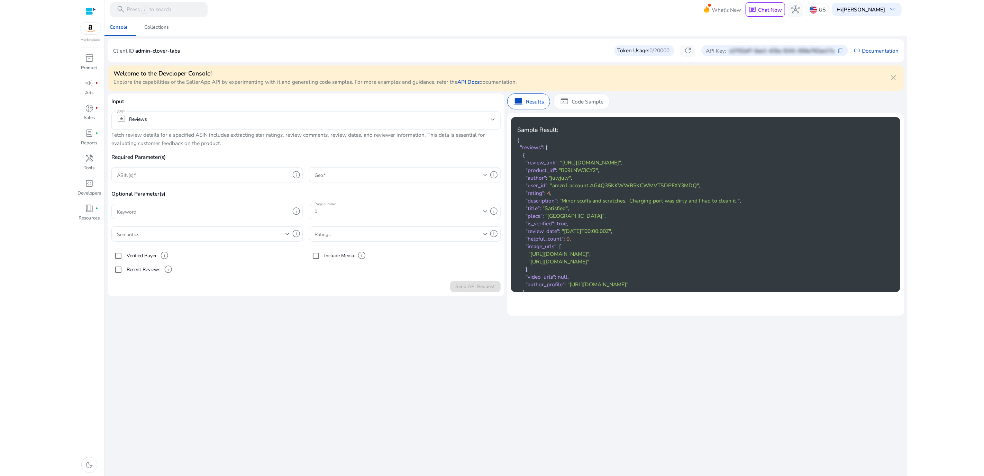
click at [51, 16] on html "We recommend switching to desktop view for the best experience. Marketplace inv…" at bounding box center [492, 238] width 984 height 476
click at [298, 54] on div "Client ID admin-clover-labs Token Usage: 0/20000 refresh API Key: e2702af7-6ae1…" at bounding box center [505, 51] width 785 height 12
click at [304, 54] on div "Client ID admin-clover-labs Token Usage: 0/20000 refresh API Key: e2702af7-6ae1…" at bounding box center [505, 51] width 785 height 12
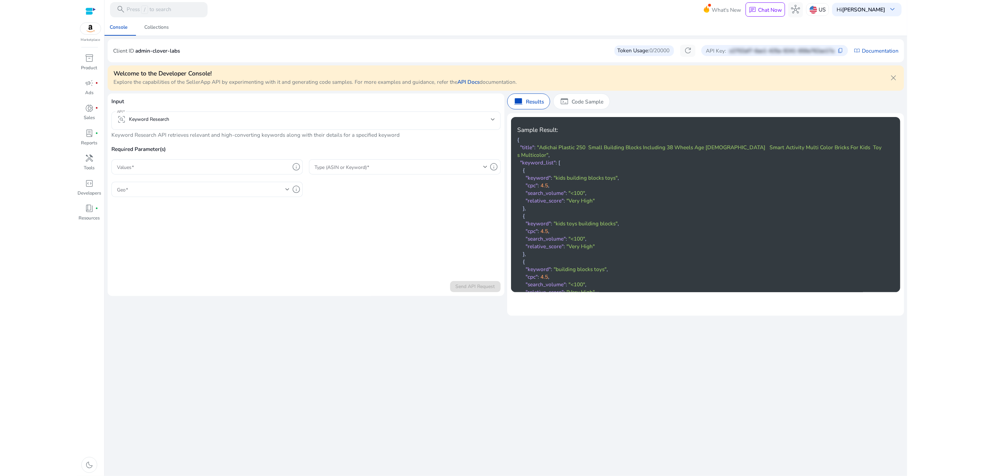
click at [530, 64] on div "Welcome to the Developer Console! Explore the capabilities of the SellerApp API…" at bounding box center [506, 178] width 796 height 233
click at [473, 83] on link "API Docs" at bounding box center [468, 81] width 22 height 7
click at [629, 20] on div at bounding box center [505, 19] width 802 height 1
click at [871, 49] on link "Documentation" at bounding box center [880, 51] width 37 height 8
click at [776, 31] on div "Console Collections" at bounding box center [505, 27] width 809 height 17
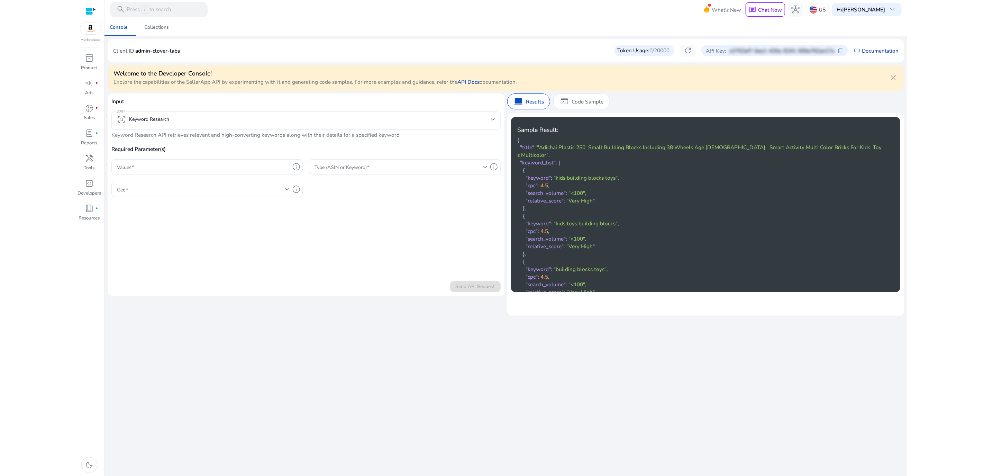
click at [865, 51] on link "Documentation" at bounding box center [880, 51] width 37 height 8
click at [771, 29] on div "Console Collections" at bounding box center [505, 27] width 809 height 17
click at [840, 50] on span "content_copy" at bounding box center [840, 51] width 6 height 6
click at [164, 49] on p "admin-clover-labs" at bounding box center [157, 51] width 45 height 8
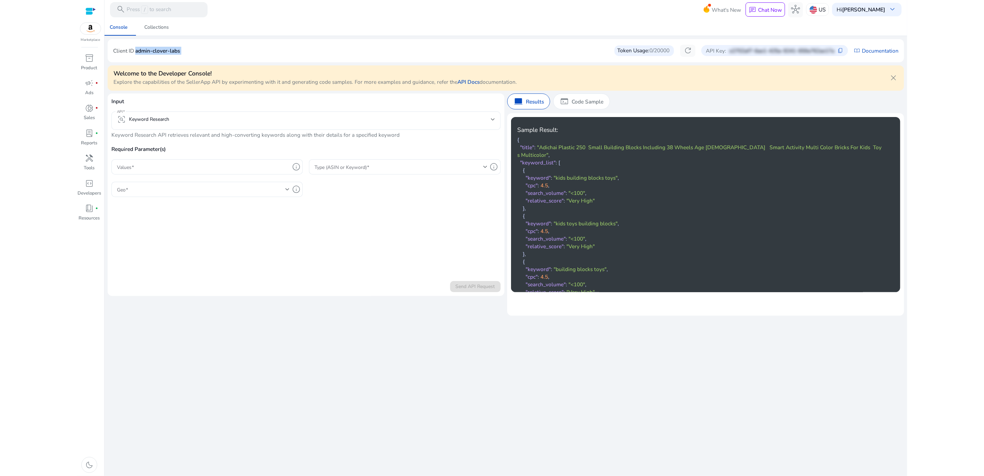
click at [164, 49] on p "admin-clover-labs" at bounding box center [157, 51] width 45 height 8
copy p "admin-clover-labs"
click at [232, 47] on div "Client ID admin-clover-labs Token Usage: 0/20000 refresh API Key: e2702af7-6ae1…" at bounding box center [505, 51] width 785 height 12
click at [549, 45] on div "Client ID admin-clover-labs Token Usage: 0/20000 refresh API Key: e2702af7-6ae1…" at bounding box center [505, 51] width 785 height 12
click at [161, 29] on div "Collections" at bounding box center [156, 27] width 25 height 5
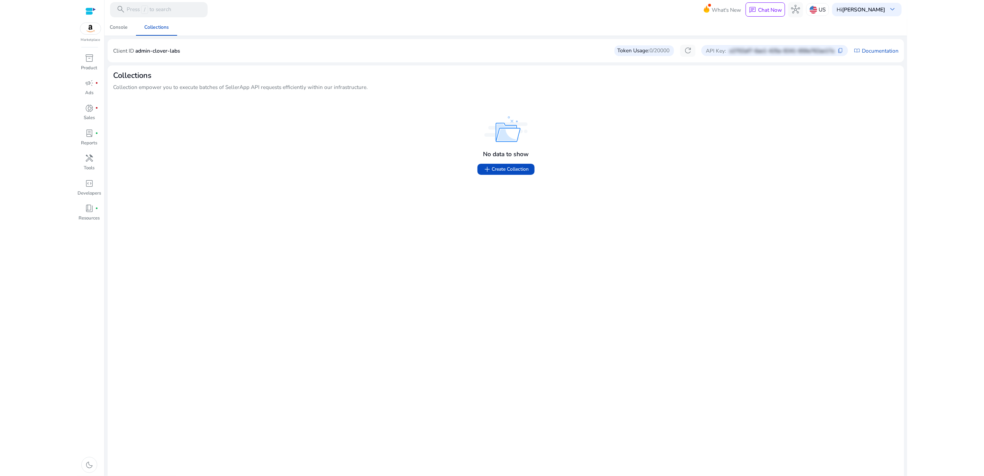
click at [246, 199] on div "No data to show add Create Collection" at bounding box center [505, 301] width 785 height 420
click at [251, 182] on div "No data to show add Create Collection" at bounding box center [505, 301] width 785 height 420
click at [522, 169] on span "add Create Collection" at bounding box center [506, 169] width 46 height 9
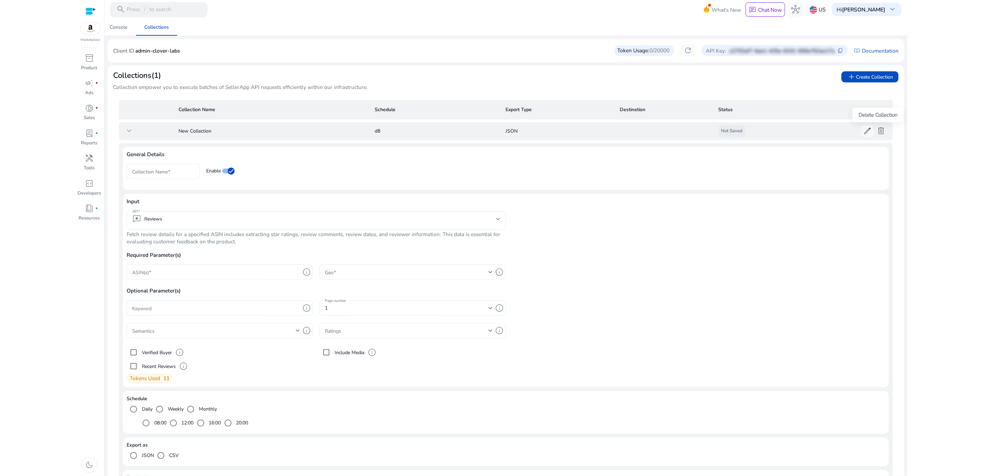
click at [881, 131] on span "delete" at bounding box center [880, 130] width 9 height 9
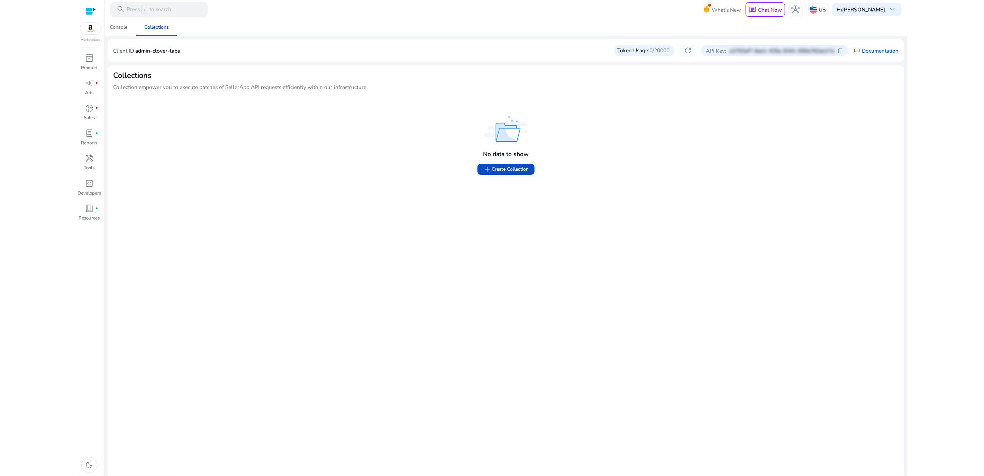
click at [159, 155] on div "No data to show" at bounding box center [505, 138] width 773 height 49
click at [141, 143] on div "No data to show" at bounding box center [505, 138] width 773 height 49
click at [122, 33] on span "Console" at bounding box center [119, 27] width 18 height 17
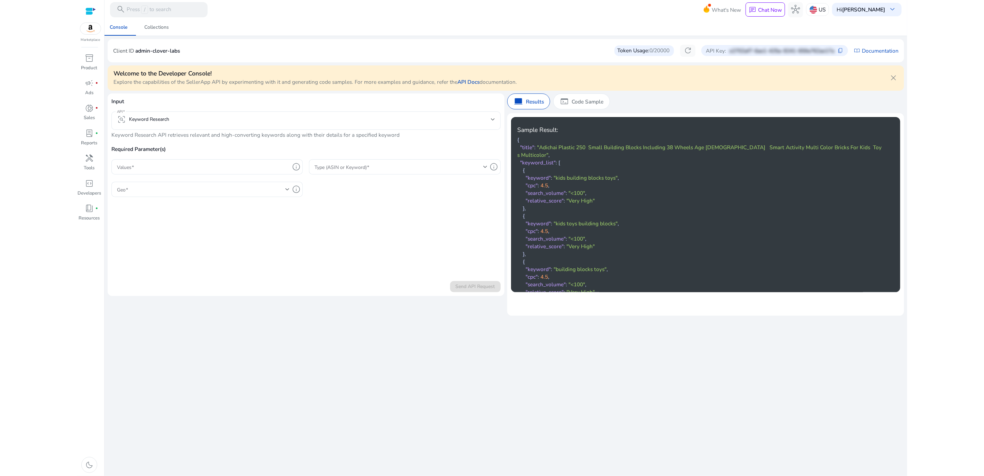
click at [373, 353] on div "We are getting things ready for you... Console Collections Client ID admin-clov…" at bounding box center [506, 247] width 796 height 457
click at [187, 126] on div "frame_inspect Keyword Research" at bounding box center [306, 120] width 378 height 18
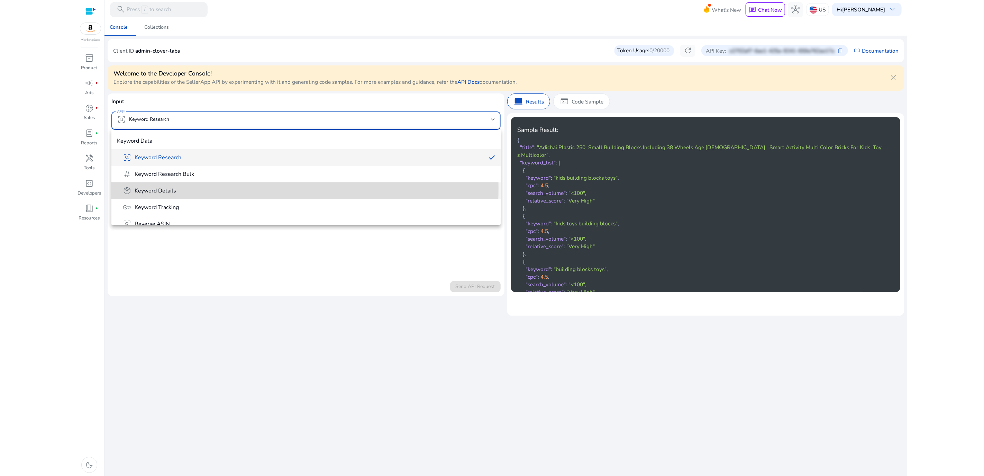
click at [200, 188] on span "package_2 Keyword Details" at bounding box center [308, 190] width 372 height 9
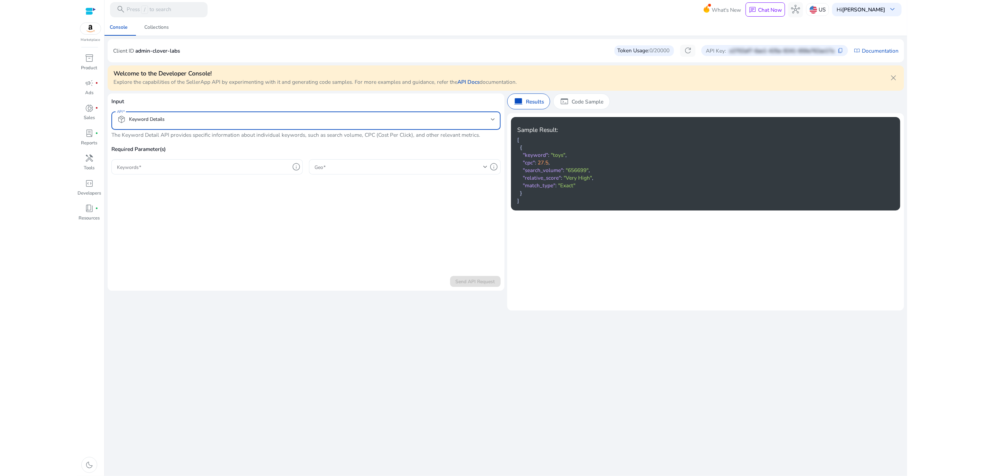
click at [196, 120] on mat-select-trigger "package_2 Keyword Details" at bounding box center [304, 119] width 374 height 9
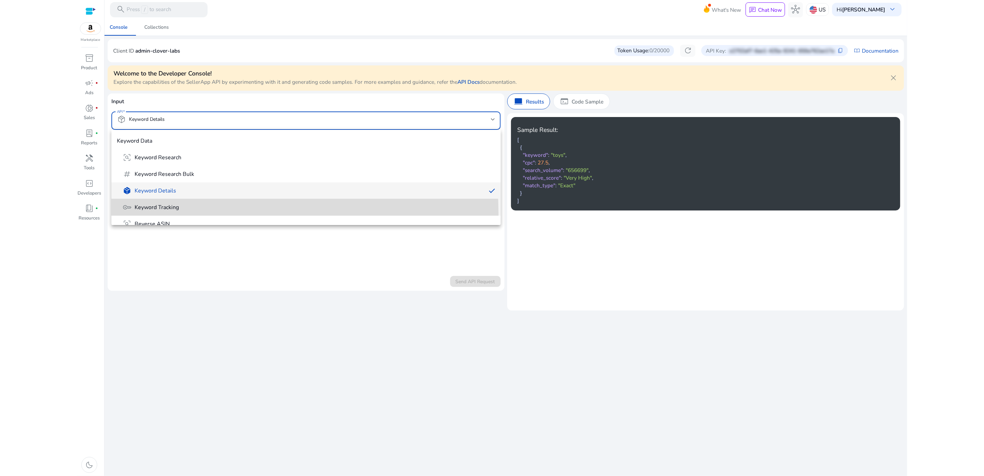
click at [209, 214] on mat-option "key Keyword Tracking" at bounding box center [305, 207] width 389 height 17
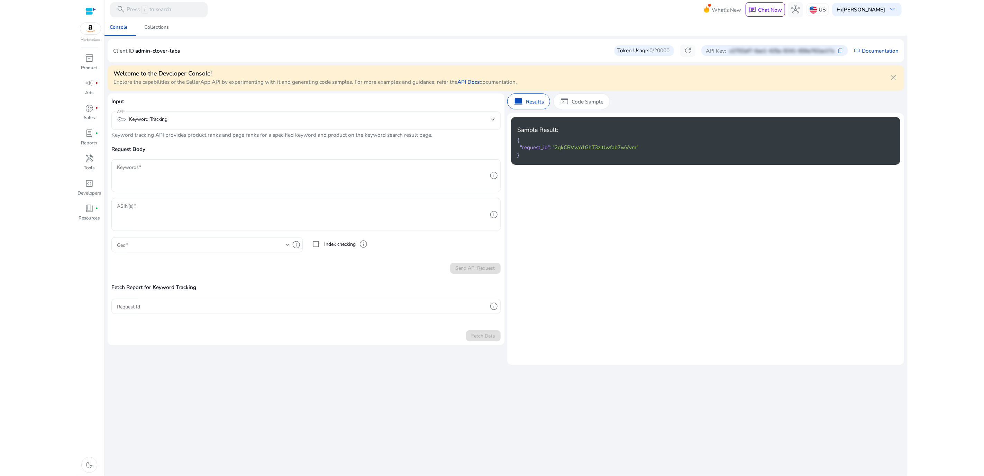
click at [212, 112] on div "key Keyword Tracking" at bounding box center [306, 120] width 378 height 18
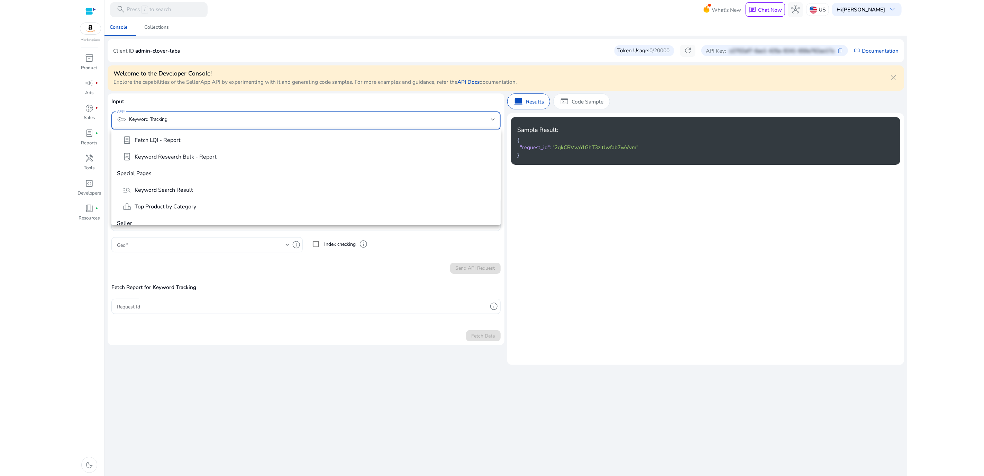
scroll to position [325, 0]
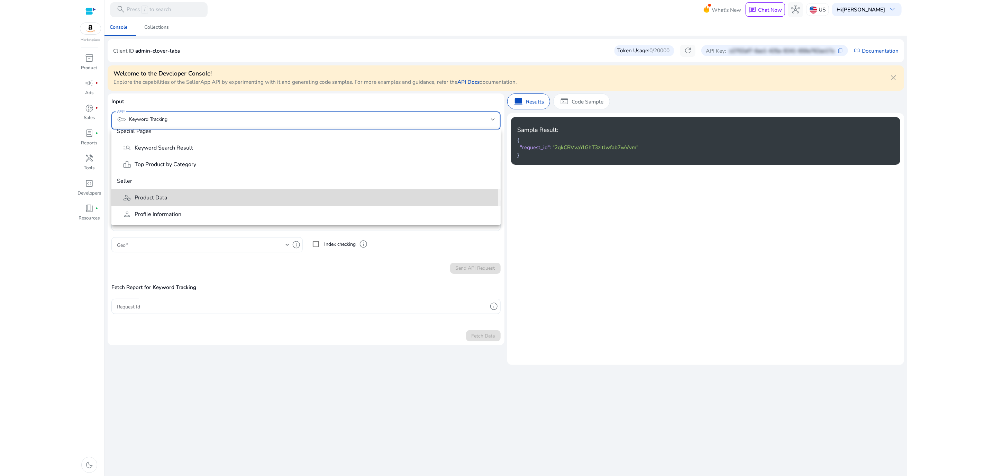
click at [212, 197] on span "deployed_code_account Product Data" at bounding box center [308, 197] width 372 height 9
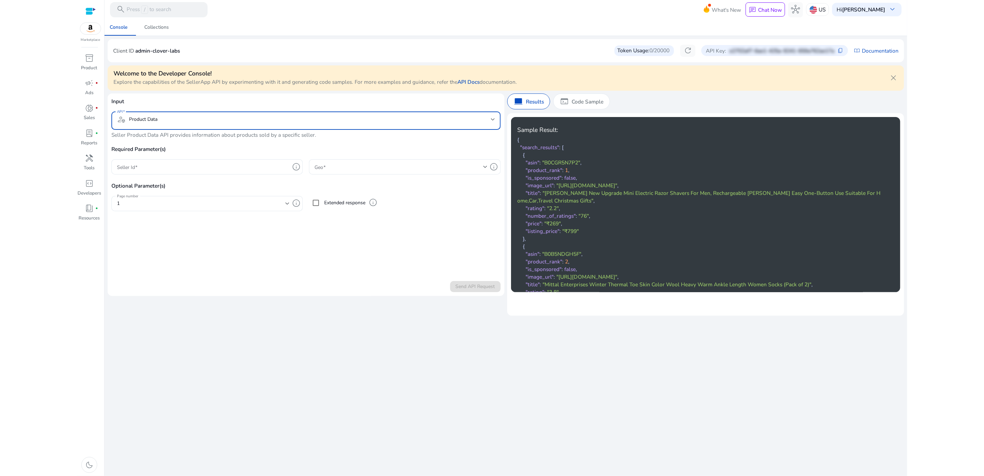
click at [218, 122] on mat-select-trigger "deployed_code_account Product Data" at bounding box center [304, 119] width 374 height 9
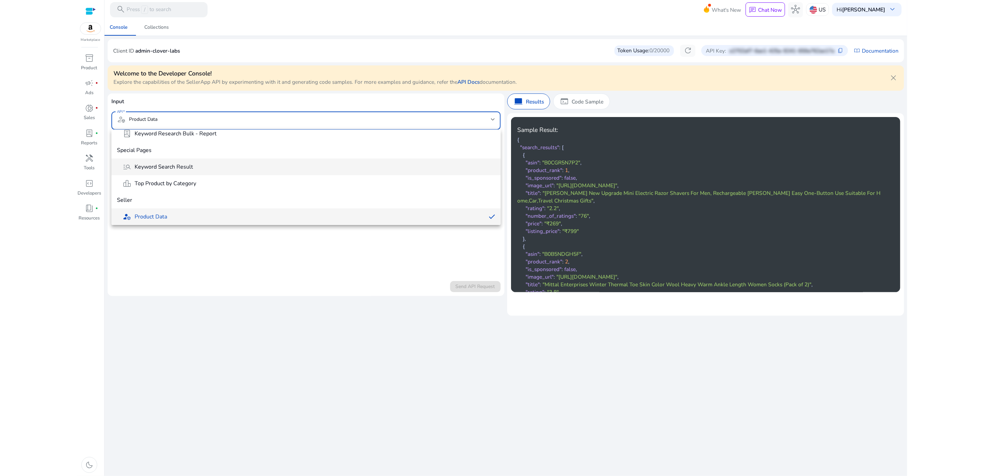
scroll to position [0, 0]
click at [212, 148] on span "Keyword Data" at bounding box center [305, 140] width 389 height 17
click at [214, 153] on span "frame_inspect Keyword Research" at bounding box center [308, 157] width 372 height 9
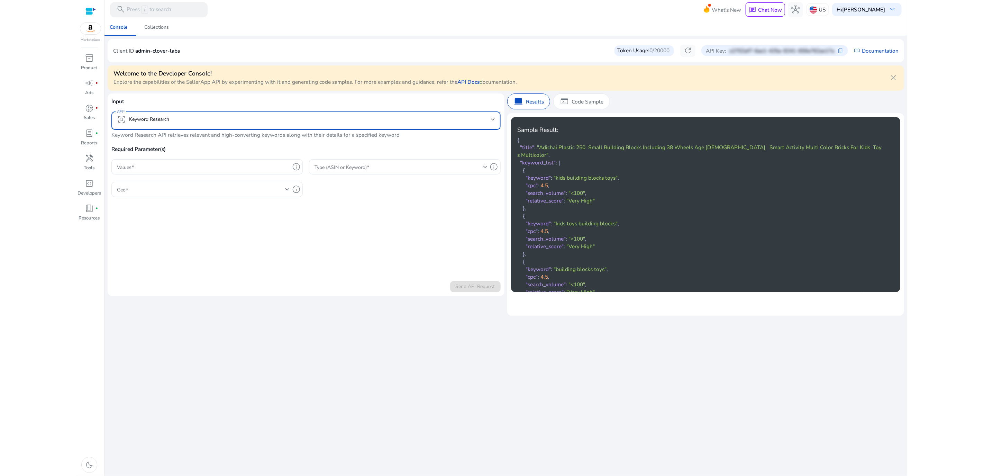
click at [474, 354] on div "We are getting things ready for you... Console Collections Client ID admin-clov…" at bounding box center [506, 247] width 796 height 457
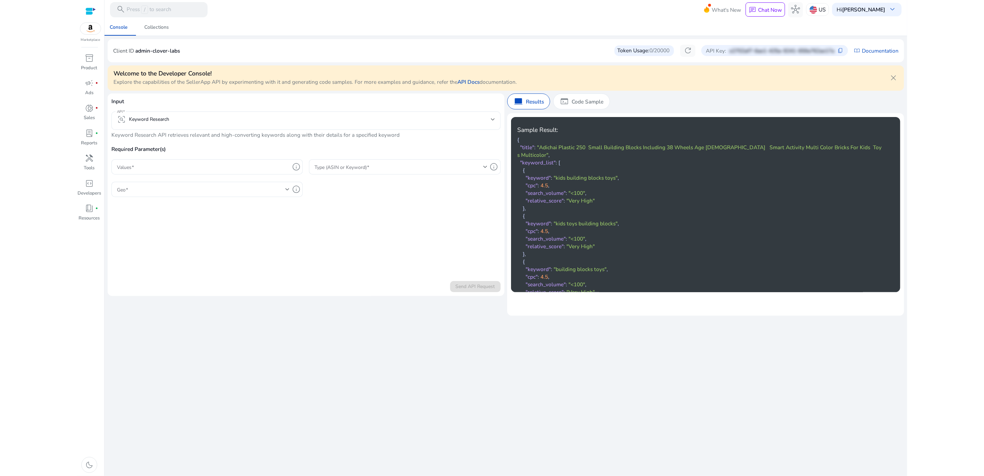
click at [475, 336] on div "We are getting things ready for you... Console Collections Client ID admin-clov…" at bounding box center [506, 247] width 796 height 457
click at [121, 27] on div "Console" at bounding box center [119, 27] width 18 height 5
click at [941, 53] on html "We recommend switching to desktop view for the best experience. Marketplace inv…" at bounding box center [492, 238] width 984 height 476
click at [883, 11] on b "[PERSON_NAME]" at bounding box center [863, 9] width 43 height 7
drag, startPoint x: 831, startPoint y: 22, endPoint x: 829, endPoint y: 16, distance: 6.6
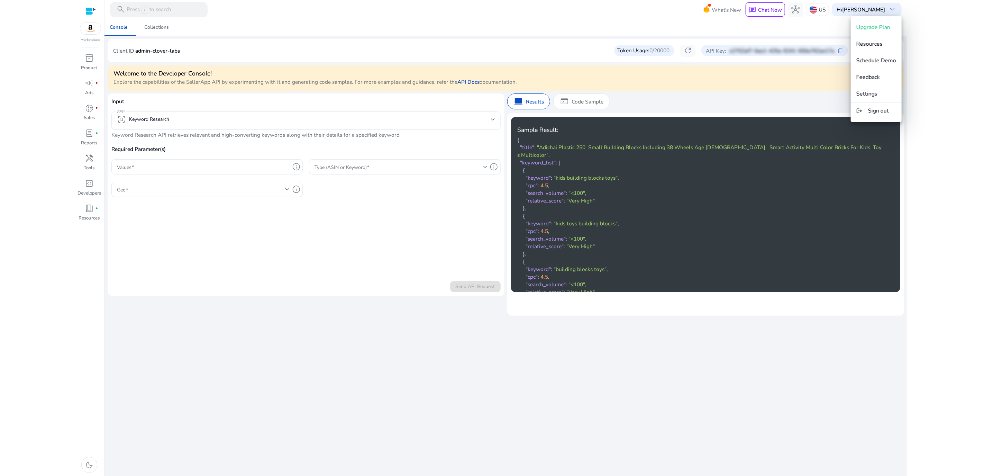
click at [831, 22] on div at bounding box center [492, 238] width 984 height 476
click at [825, 10] on p "US" at bounding box center [821, 9] width 7 height 12
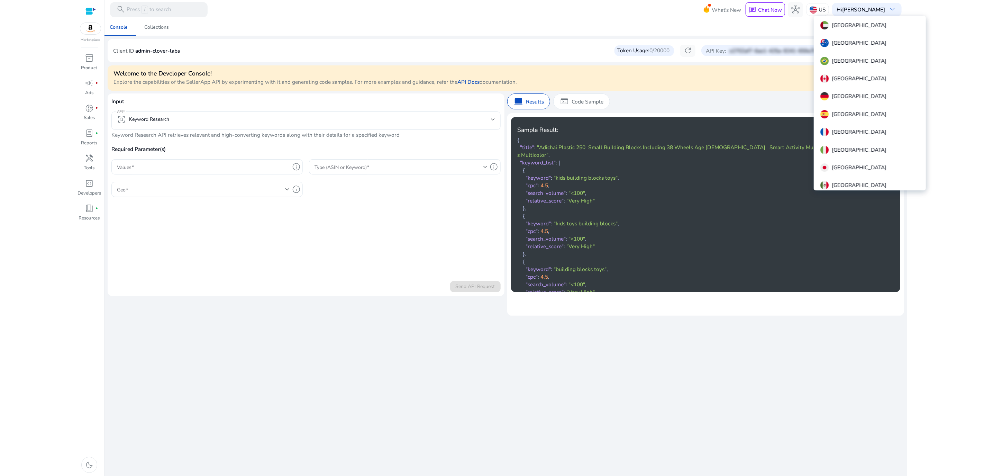
click at [942, 68] on div at bounding box center [492, 238] width 984 height 476
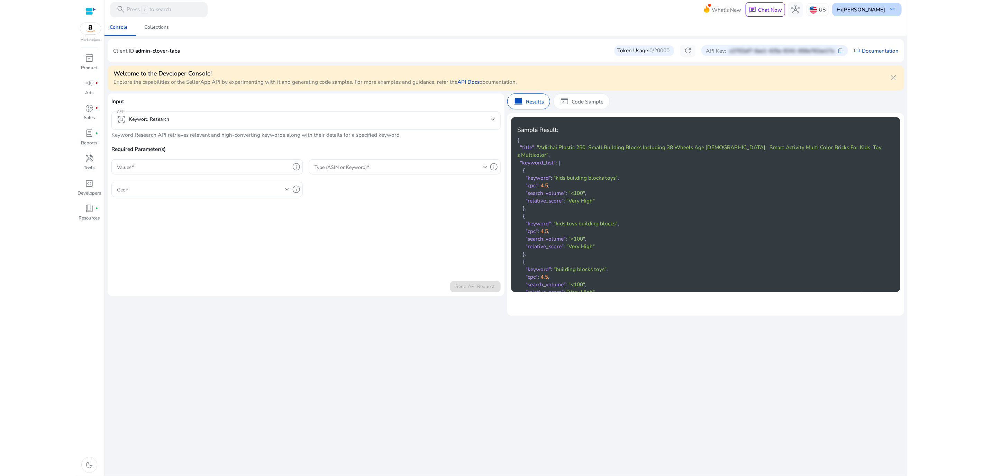
click at [883, 8] on b "[PERSON_NAME]" at bounding box center [863, 9] width 43 height 7
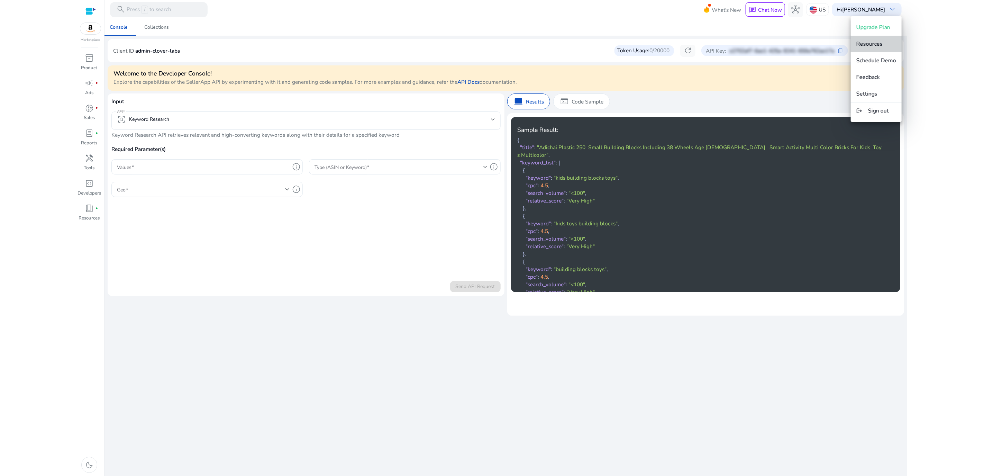
click at [883, 44] on span "Resources" at bounding box center [876, 44] width 40 height 8
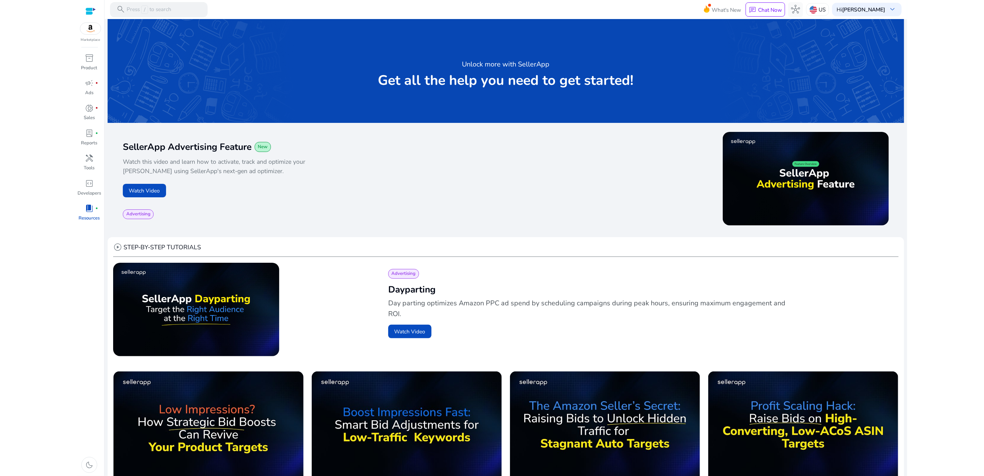
click at [631, 225] on div "play_circle" at bounding box center [697, 180] width 383 height 96
drag, startPoint x: 518, startPoint y: 224, endPoint x: 514, endPoint y: 226, distance: 3.9
click at [518, 224] on div "play_circle" at bounding box center [697, 180] width 383 height 96
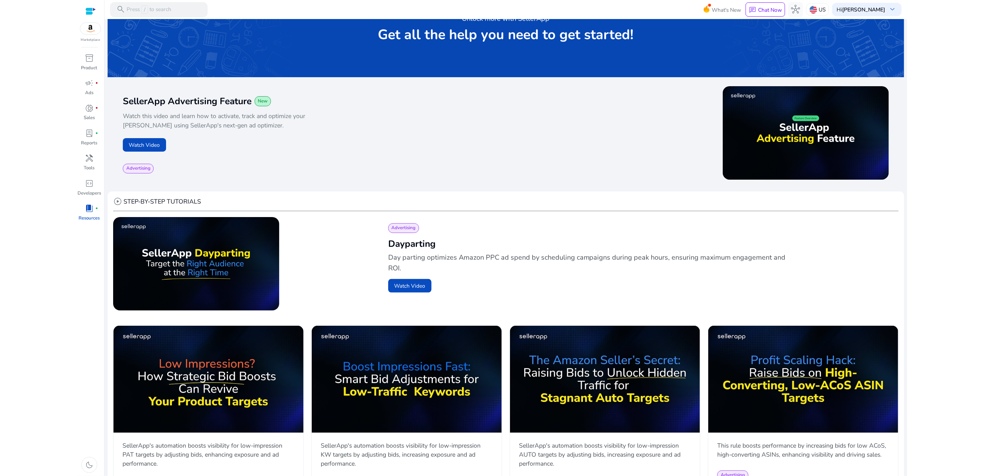
scroll to position [46, 0]
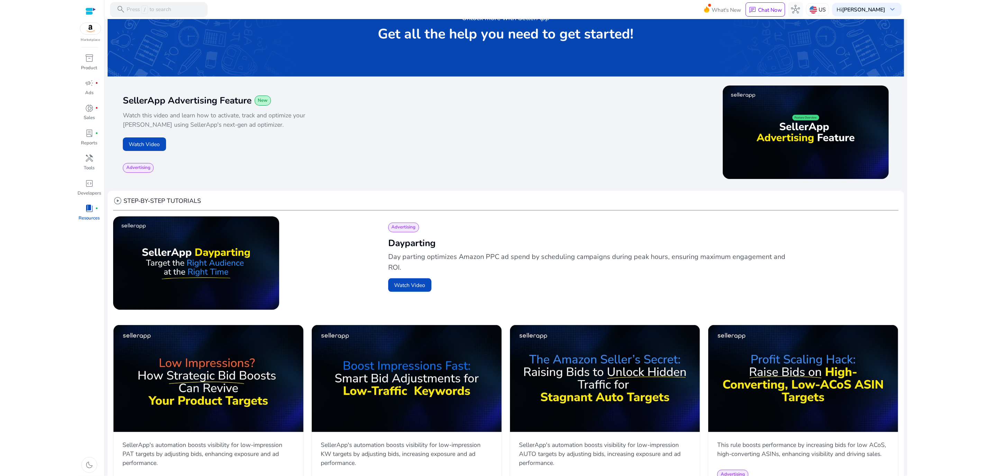
click at [517, 221] on div "Advertising Dayparting Day parting optimizes Amazon PPC ad spend by scheduling …" at bounding box center [637, 264] width 510 height 96
click at [526, 210] on div "play_circle STEP-BY-STEP TUTORIALS" at bounding box center [505, 203] width 785 height 14
click at [586, 256] on p "Day parting optimizes Amazon PPC ad spend by scheduling campaigns during peak h…" at bounding box center [587, 261] width 398 height 21
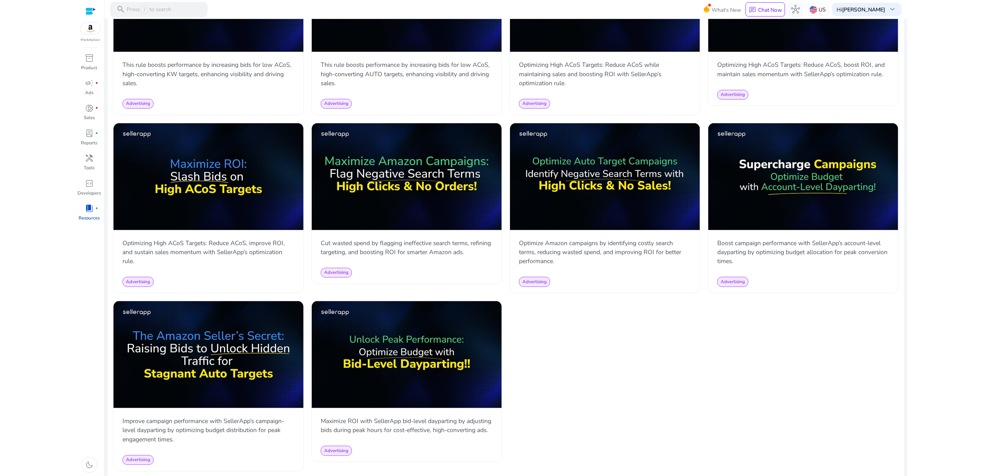
scroll to position [608, 0]
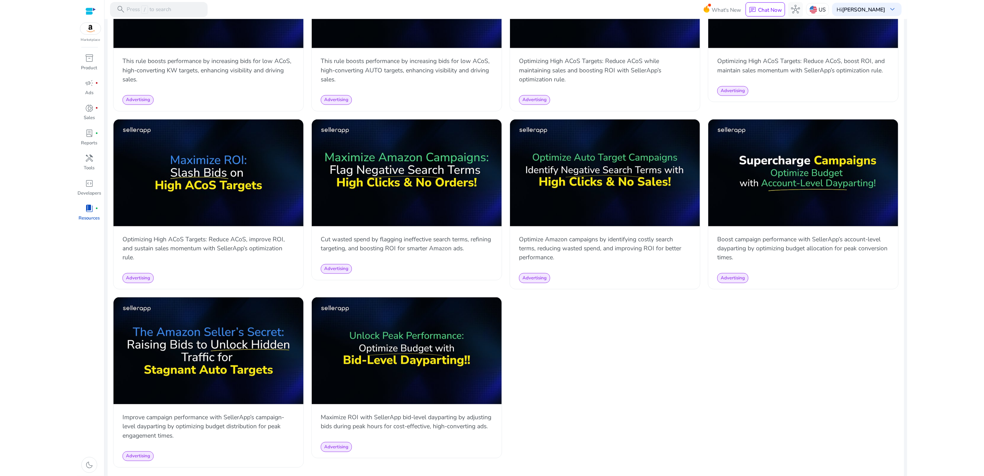
click at [689, 401] on div "play_circle SellerApp's automation boosts visibility for low-impression PAT tar…" at bounding box center [505, 115] width 785 height 704
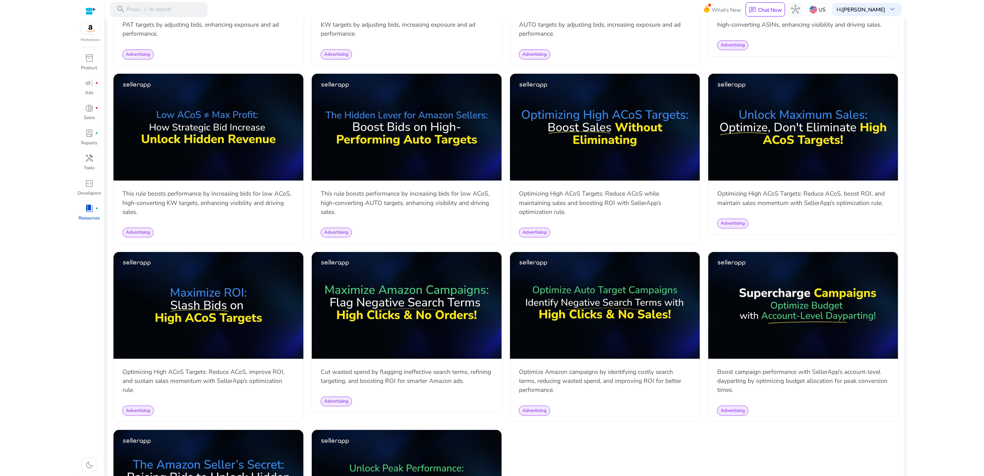
scroll to position [449, 0]
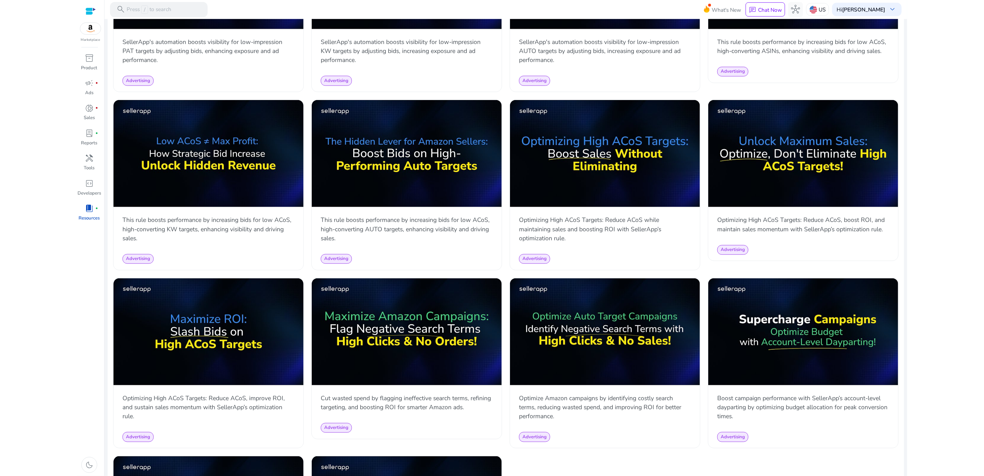
click at [457, 269] on div "play_circle SellerApp's automation boosts visibility for low-impression PAT tar…" at bounding box center [505, 274] width 785 height 704
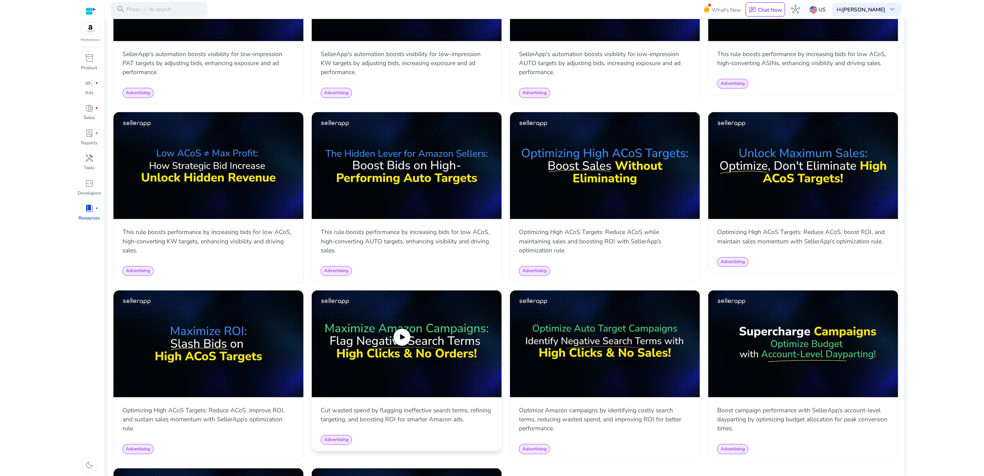
scroll to position [0, 0]
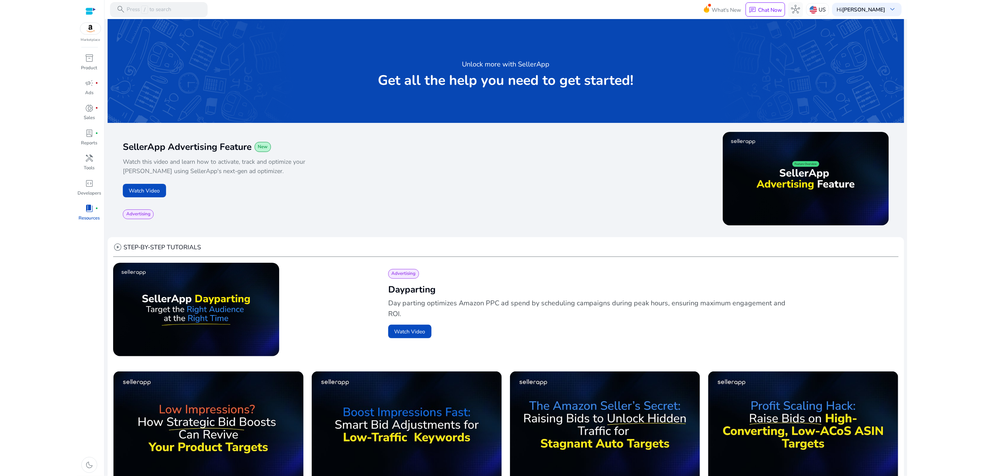
click at [910, 179] on html "We recommend switching to desktop view for the best experience. Marketplace inv…" at bounding box center [492, 238] width 984 height 476
click at [672, 314] on p "Day parting optimizes Amazon PPC ad spend by scheduling campaigns during peak h…" at bounding box center [587, 308] width 398 height 21
click at [671, 306] on p "Day parting optimizes Amazon PPC ad spend by scheduling campaigns during peak h…" at bounding box center [587, 308] width 398 height 21
click at [671, 302] on p "Day parting optimizes Amazon PPC ad spend by scheduling campaigns during peak h…" at bounding box center [587, 308] width 398 height 21
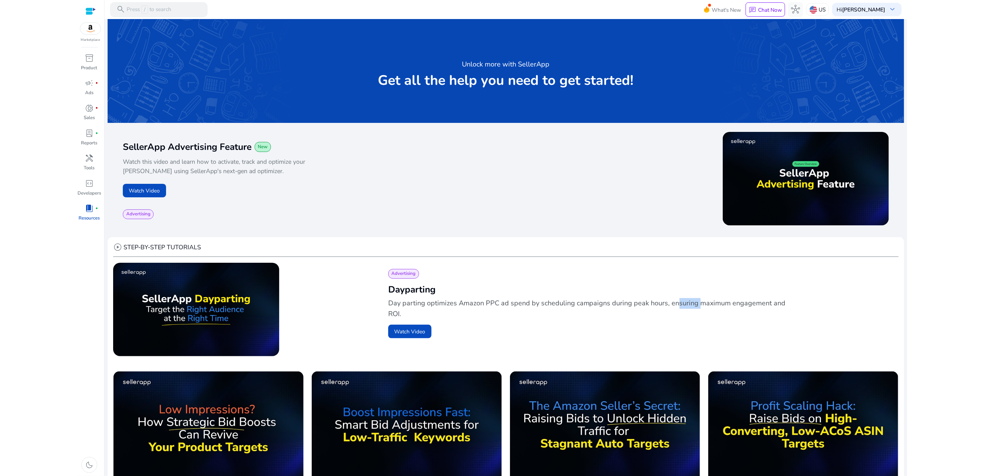
click at [670, 302] on p "Day parting optimizes Amazon PPC ad spend by scheduling campaigns during peak h…" at bounding box center [587, 308] width 398 height 21
click at [938, 46] on html "We recommend switching to desktop view for the best experience. Marketplace inv…" at bounding box center [492, 238] width 984 height 476
click at [851, 8] on b "[PERSON_NAME]" at bounding box center [863, 9] width 43 height 7
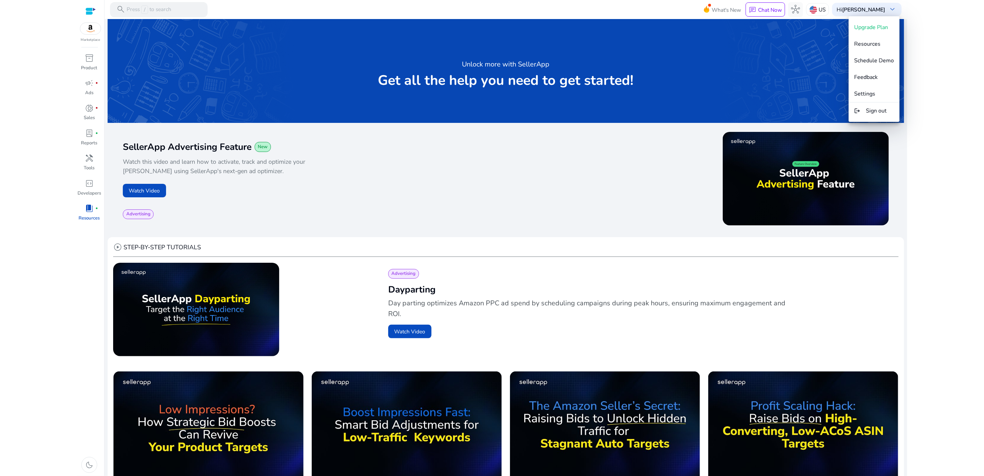
click at [924, 60] on div at bounding box center [492, 238] width 984 height 476
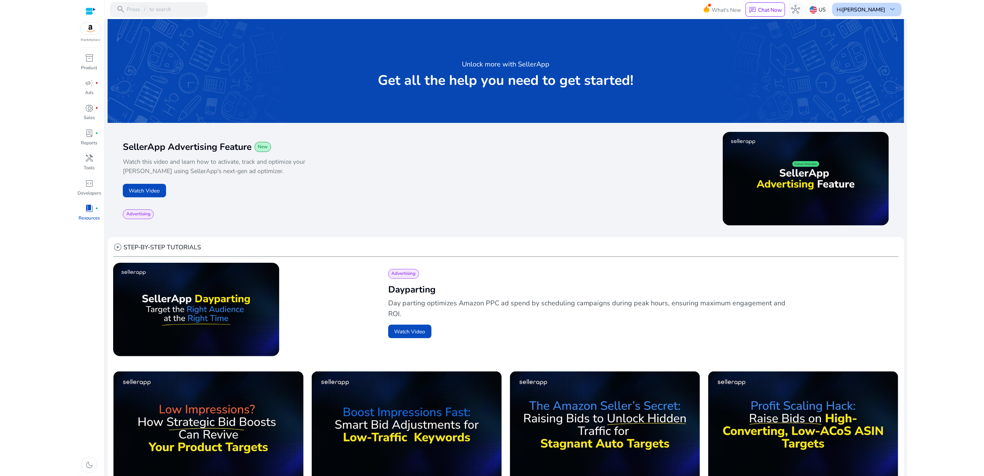
click at [879, 11] on b "[PERSON_NAME]" at bounding box center [863, 9] width 43 height 7
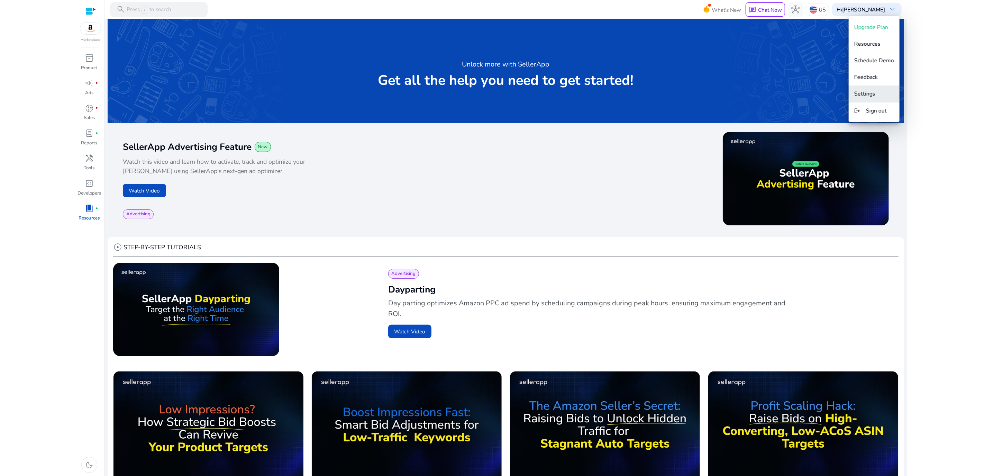
click at [864, 94] on span "Settings" at bounding box center [864, 94] width 21 height 8
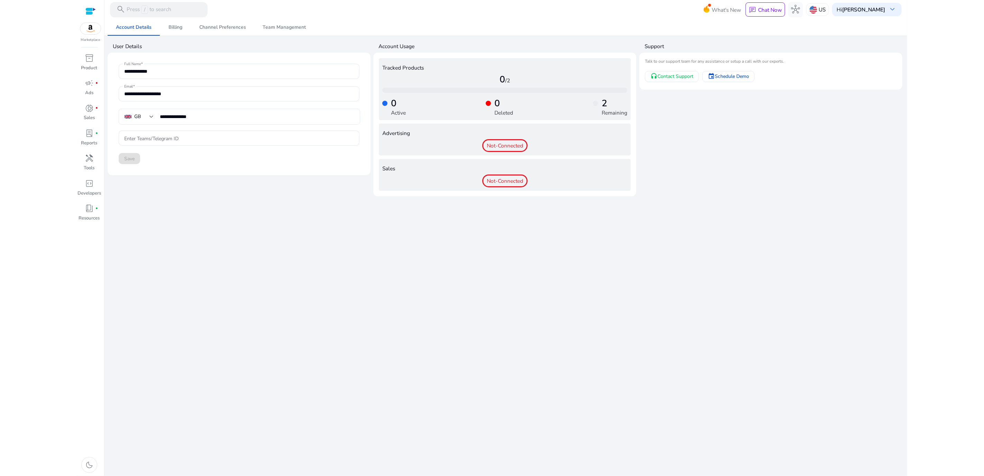
click at [711, 190] on app-user-support "Support Talk to our support team for any assistance or setup a call with our ex…" at bounding box center [770, 117] width 263 height 157
click at [246, 219] on div "**********" at bounding box center [506, 247] width 796 height 457
click at [284, 248] on div "**********" at bounding box center [506, 247] width 796 height 457
click at [179, 28] on span "Billing" at bounding box center [175, 27] width 14 height 5
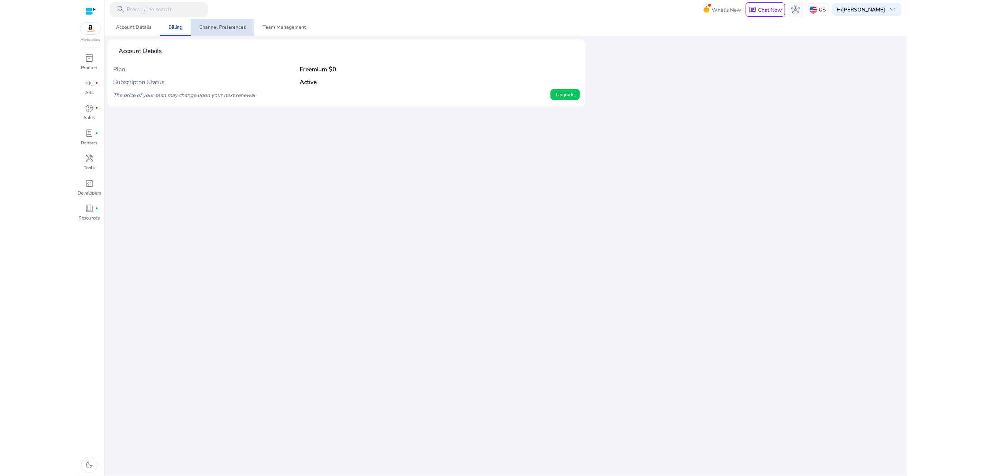
click at [224, 22] on span "Channel Preferences" at bounding box center [222, 27] width 47 height 17
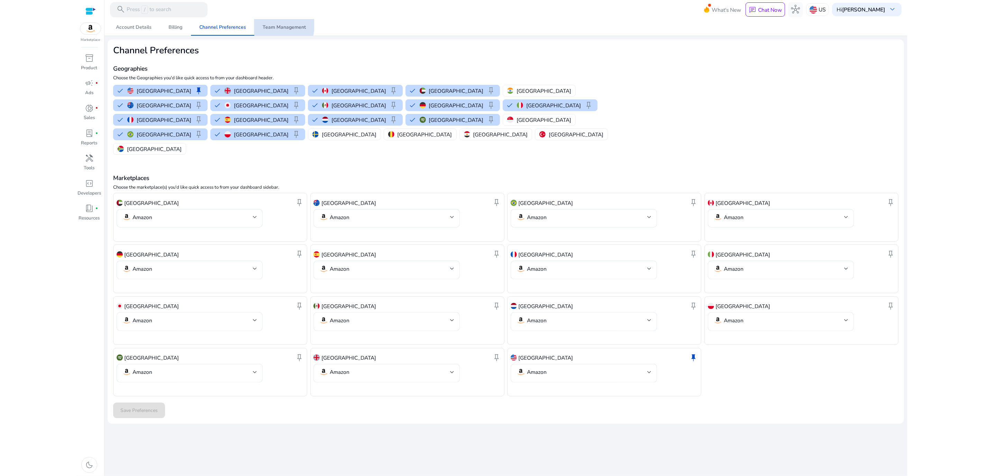
click at [270, 25] on span "Team Management" at bounding box center [284, 27] width 43 height 5
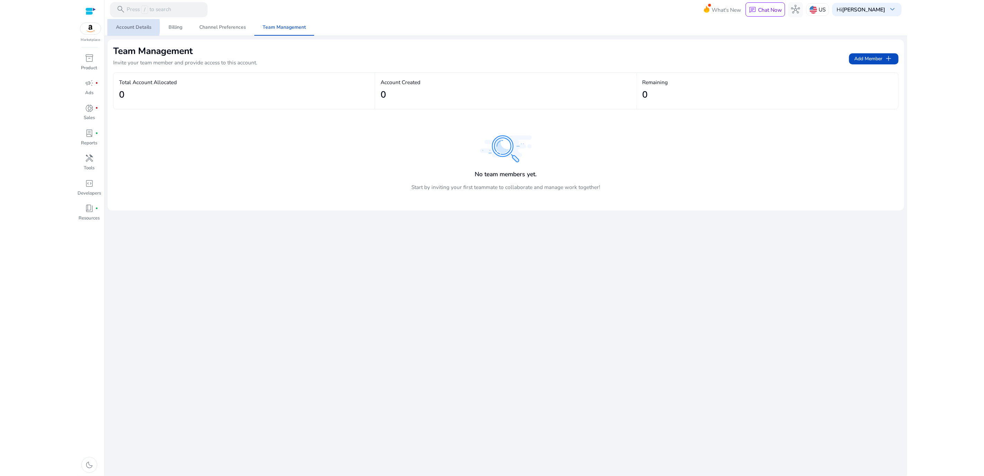
click at [124, 27] on span "Account Details" at bounding box center [134, 27] width 36 height 5
